Goal: Book appointment/travel/reservation

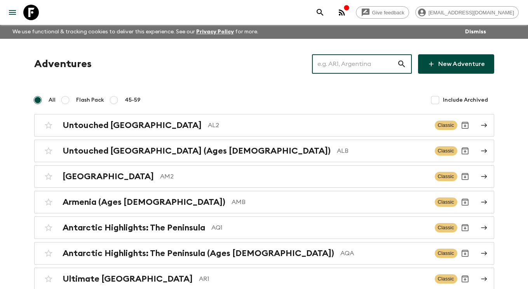
click at [368, 66] on input "text" at bounding box center [354, 64] width 85 height 22
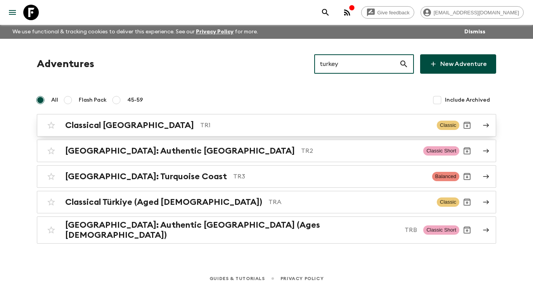
type input "turkey"
click at [382, 120] on div "Classical Türkiye TR1 Classic" at bounding box center [251, 126] width 416 height 16
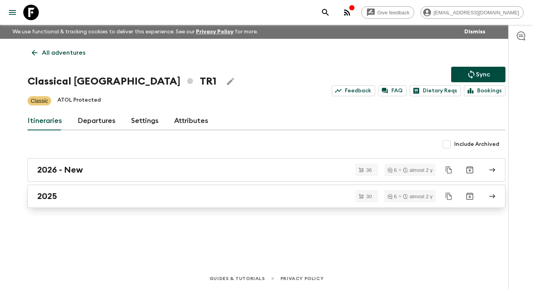
click at [273, 197] on div "2025" at bounding box center [259, 196] width 444 height 10
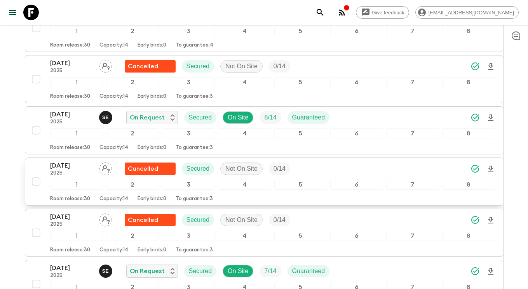
scroll to position [686, 0]
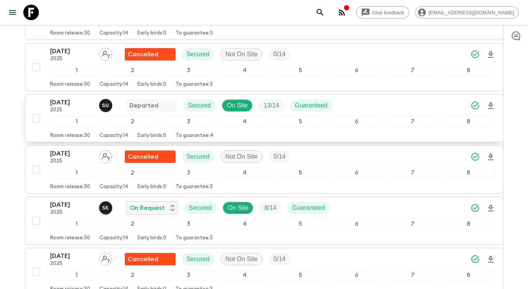
click at [76, 108] on p "2025" at bounding box center [71, 110] width 43 height 6
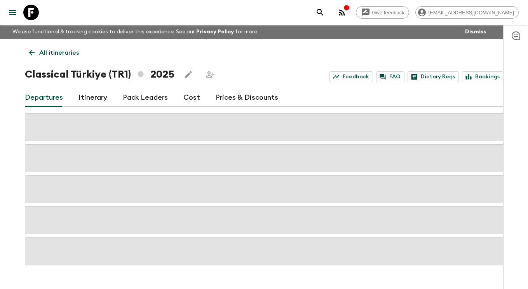
click at [43, 55] on p "All itineraries" at bounding box center [59, 52] width 40 height 9
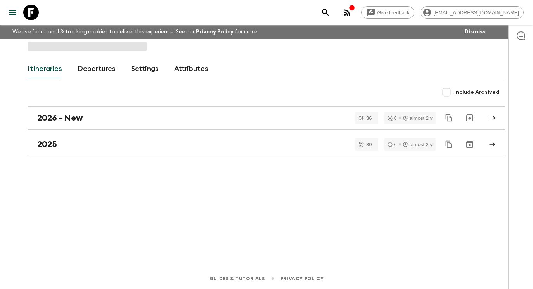
click at [28, 14] on icon at bounding box center [31, 13] width 16 height 16
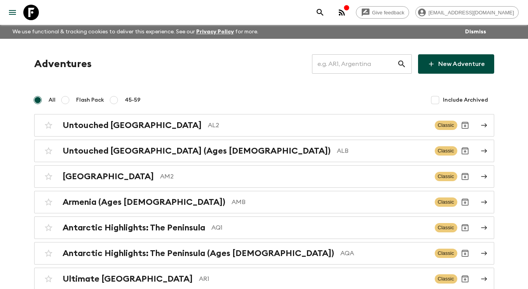
click at [372, 66] on input "text" at bounding box center [354, 64] width 85 height 22
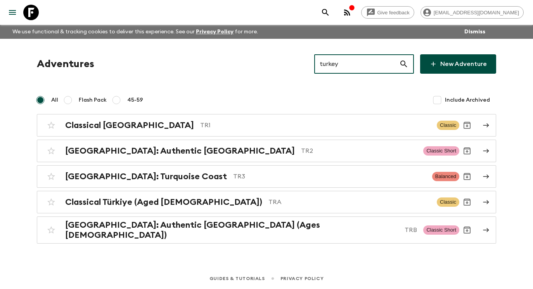
type input "turkey"
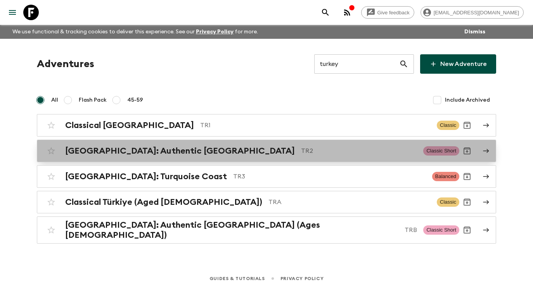
click at [488, 151] on icon at bounding box center [487, 151] width 6 height 4
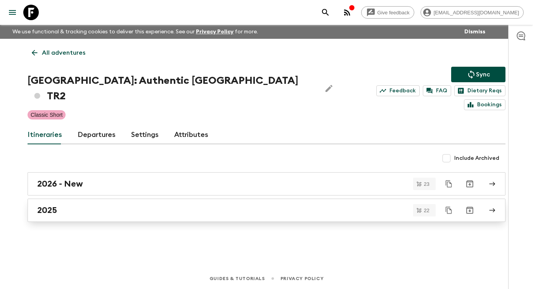
click at [245, 205] on div "2025" at bounding box center [259, 210] width 444 height 10
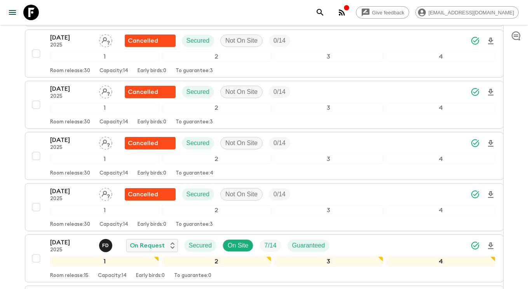
scroll to position [665, 0]
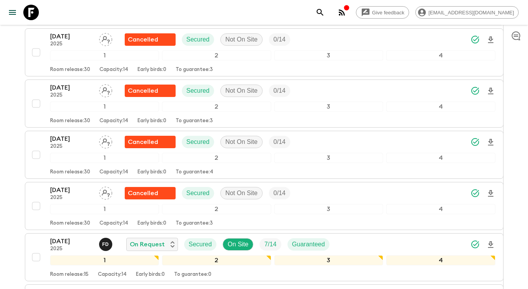
click at [28, 13] on icon at bounding box center [31, 13] width 16 height 16
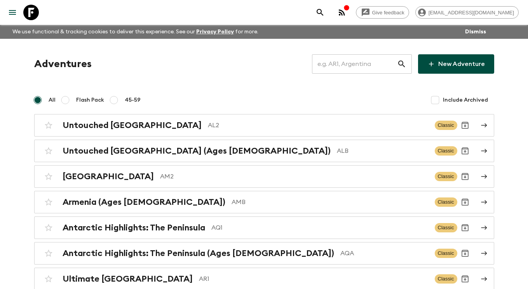
click at [357, 62] on input "text" at bounding box center [354, 64] width 85 height 22
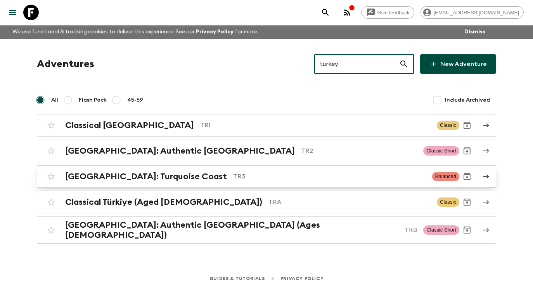
type input "turkey"
click at [490, 178] on link "Türkiye: Turquoise Coast TR3 Balanced" at bounding box center [267, 176] width 460 height 23
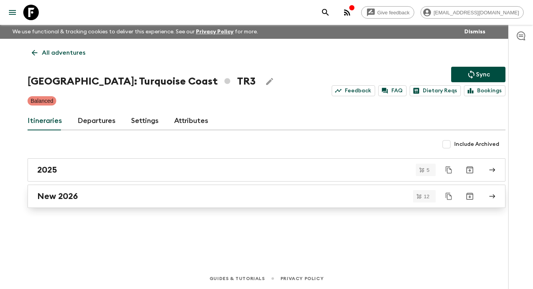
click at [266, 198] on div "New 2026" at bounding box center [259, 196] width 444 height 10
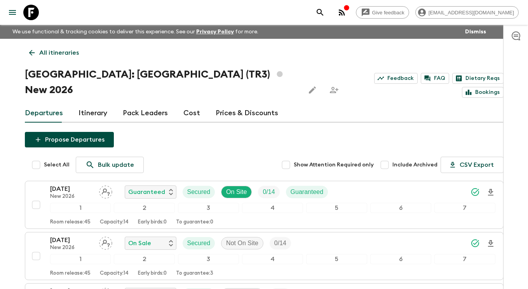
click at [36, 47] on link "All itineraries" at bounding box center [54, 53] width 58 height 16
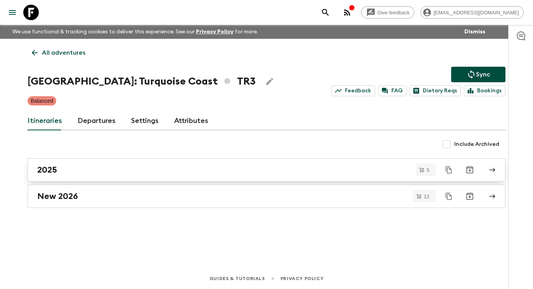
click at [171, 172] on div "2025" at bounding box center [259, 170] width 444 height 10
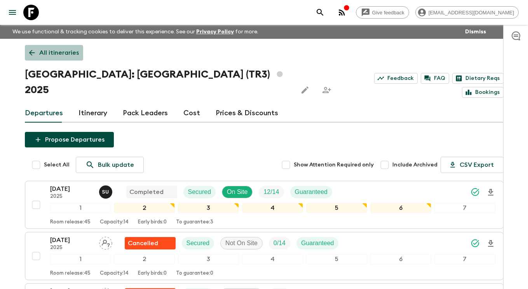
click at [45, 55] on p "All itineraries" at bounding box center [59, 52] width 40 height 9
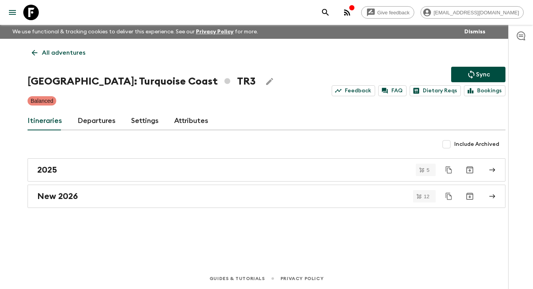
click at [39, 52] on link "All adventures" at bounding box center [59, 53] width 62 height 16
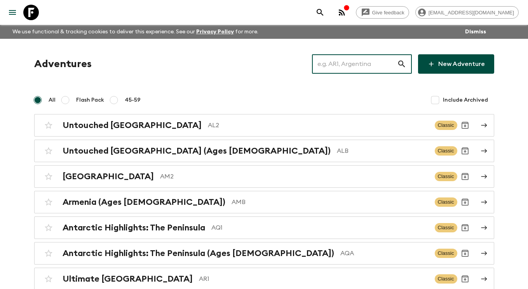
click at [347, 62] on input "text" at bounding box center [354, 64] width 85 height 22
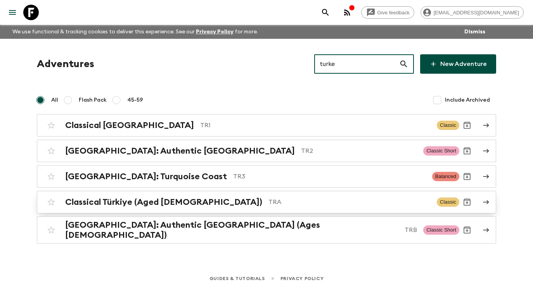
type input "turke"
click at [381, 199] on p "TRA" at bounding box center [350, 202] width 162 height 9
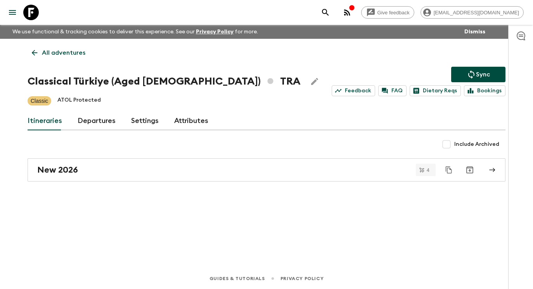
click at [56, 50] on p "All adventures" at bounding box center [63, 52] width 43 height 9
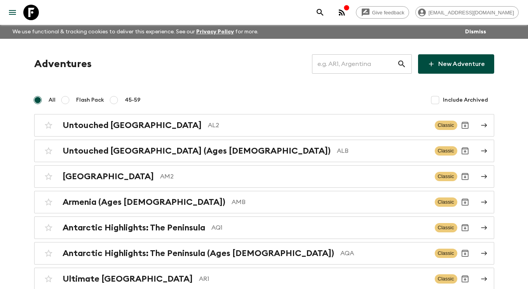
click at [378, 70] on input "text" at bounding box center [354, 64] width 85 height 22
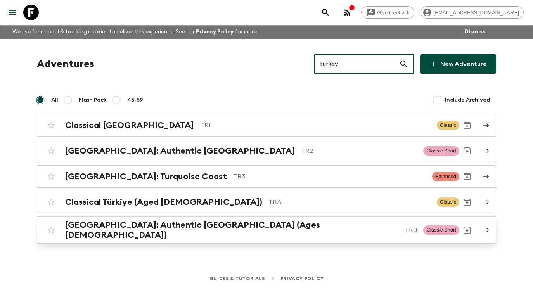
type input "turkey"
click at [483, 229] on icon at bounding box center [486, 230] width 7 height 7
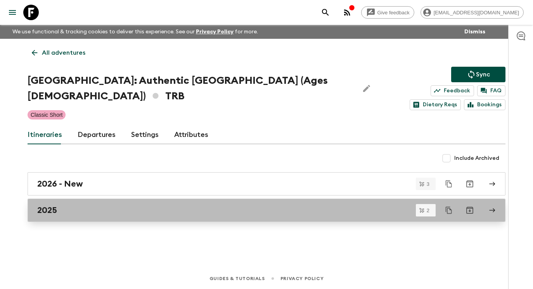
click at [178, 205] on div "2025" at bounding box center [259, 210] width 444 height 10
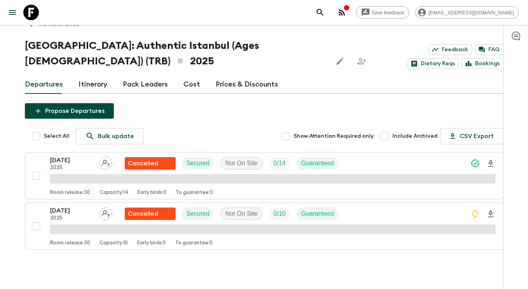
scroll to position [60, 0]
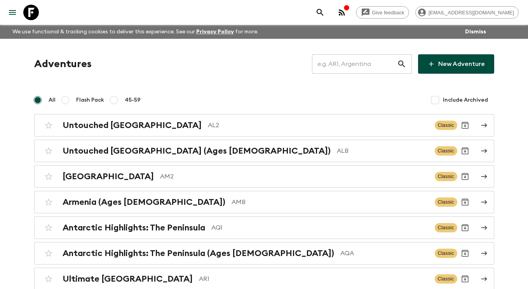
click at [365, 62] on input "text" at bounding box center [354, 64] width 85 height 22
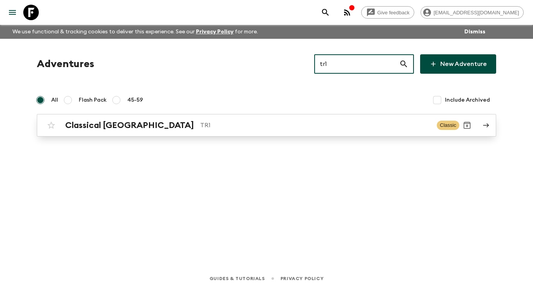
type input "tr1"
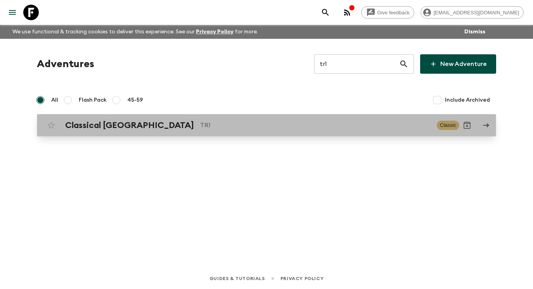
click at [341, 128] on p "TR1" at bounding box center [315, 125] width 231 height 9
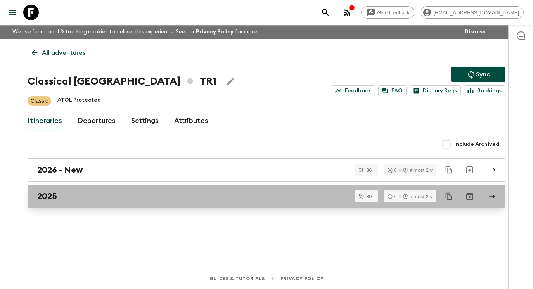
click at [236, 200] on div "2025" at bounding box center [259, 196] width 444 height 10
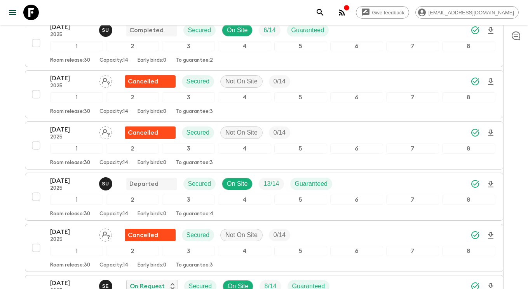
scroll to position [678, 0]
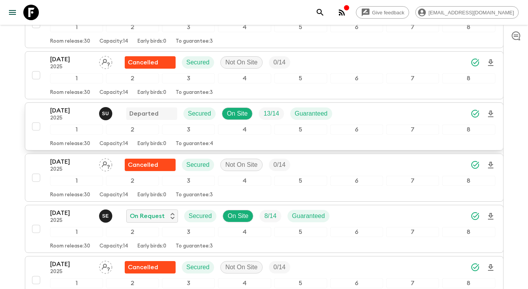
click at [57, 112] on p "[DATE]" at bounding box center [71, 110] width 43 height 9
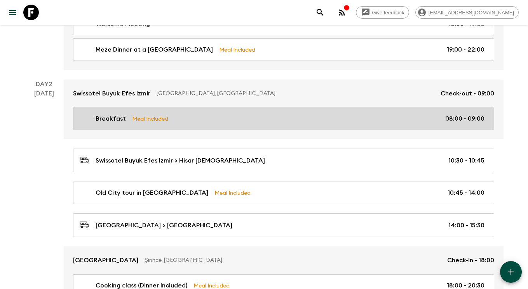
scroll to position [189, 0]
